Goal: Navigation & Orientation: Find specific page/section

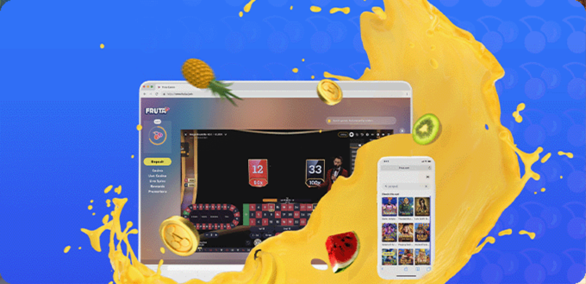
click at [48, 59] on div "Talletus 0.00 € Kirjaudu Kasino Live Kasino Tarjoukset" at bounding box center [292, 41] width 579 height 35
click at [48, 32] on button "Kirjaudu" at bounding box center [53, 28] width 25 height 8
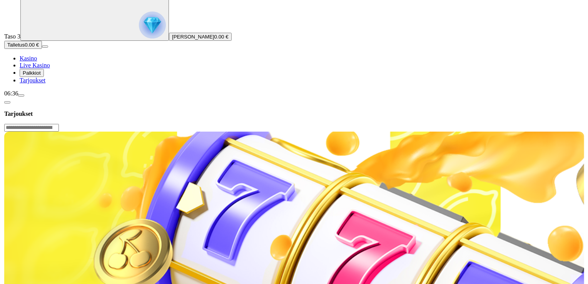
scroll to position [102, 0]
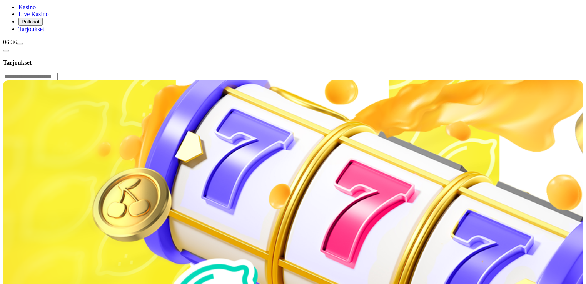
click at [40, 25] on span "Palkkiot" at bounding box center [31, 22] width 18 height 6
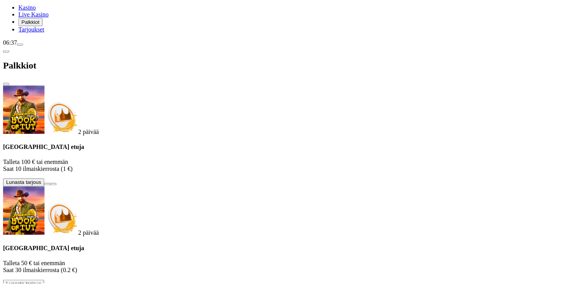
scroll to position [3, 0]
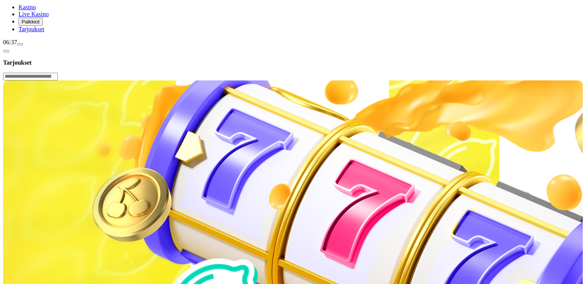
scroll to position [308, 0]
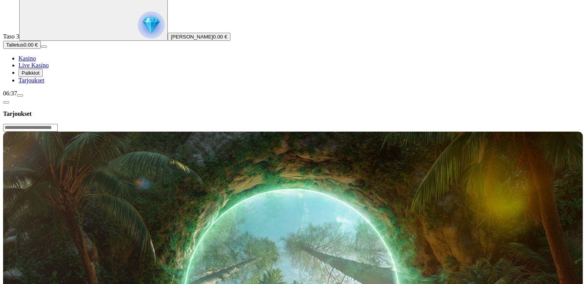
scroll to position [205, 0]
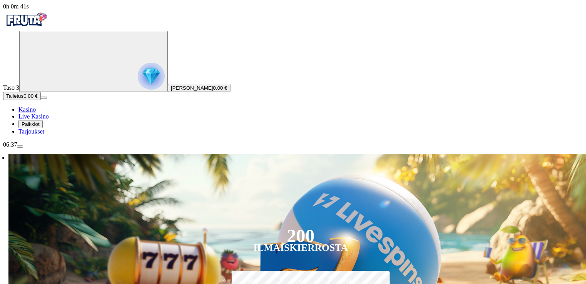
click at [36, 113] on span "Kasino" at bounding box center [26, 109] width 17 height 7
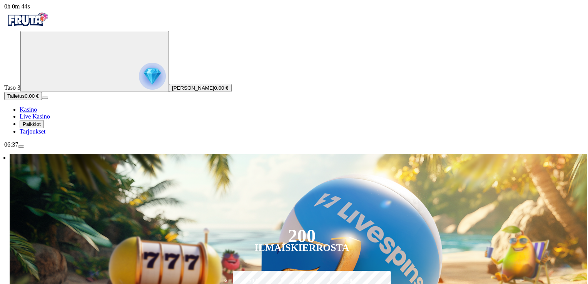
scroll to position [154, 0]
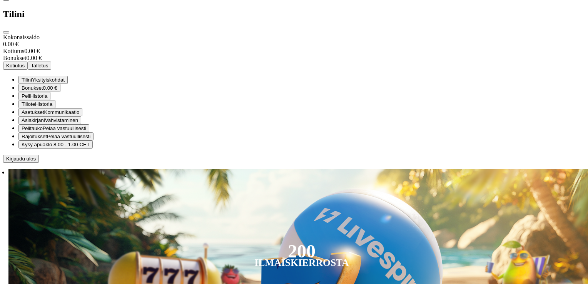
click at [36, 161] on span "Kirjaudu ulos" at bounding box center [21, 159] width 30 height 6
